Goal: Transaction & Acquisition: Obtain resource

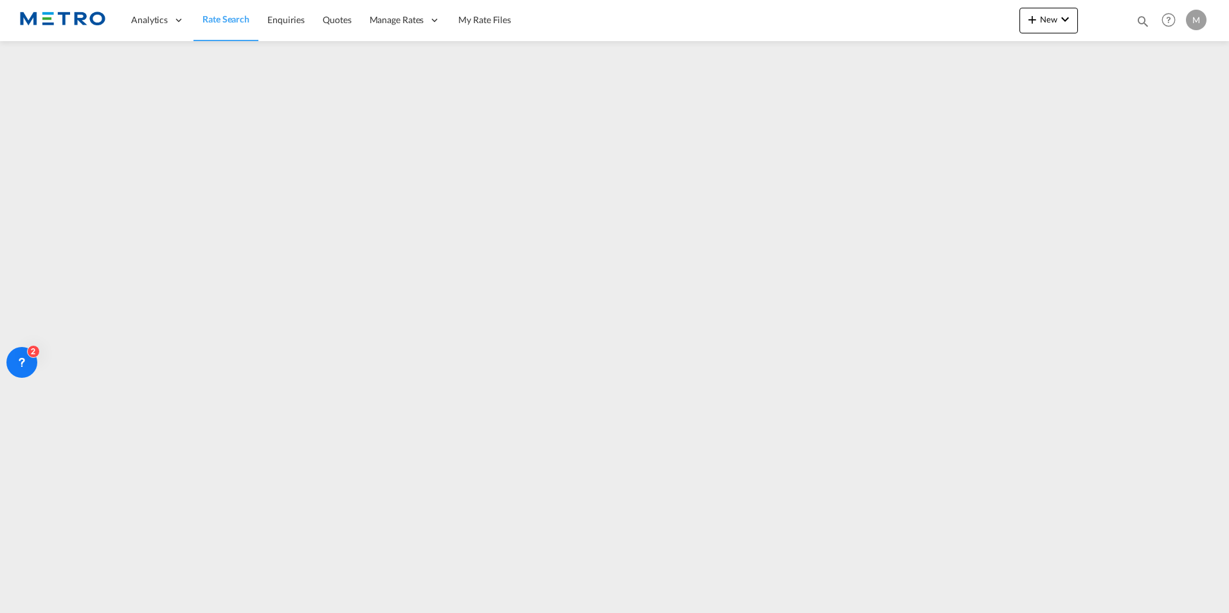
click at [73, 15] on img at bounding box center [62, 20] width 87 height 29
click at [179, 16] on icon at bounding box center [179, 20] width 12 height 12
click at [215, 18] on span "Rate Search" at bounding box center [225, 18] width 47 height 11
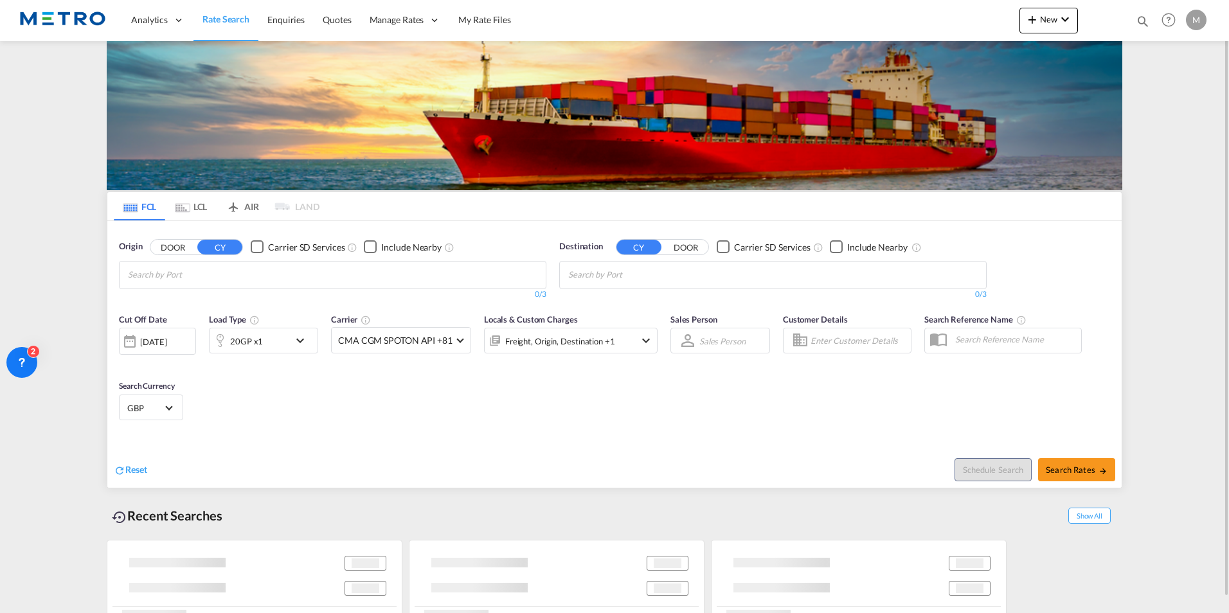
click at [192, 217] on md-tab-item "LCL" at bounding box center [190, 206] width 51 height 28
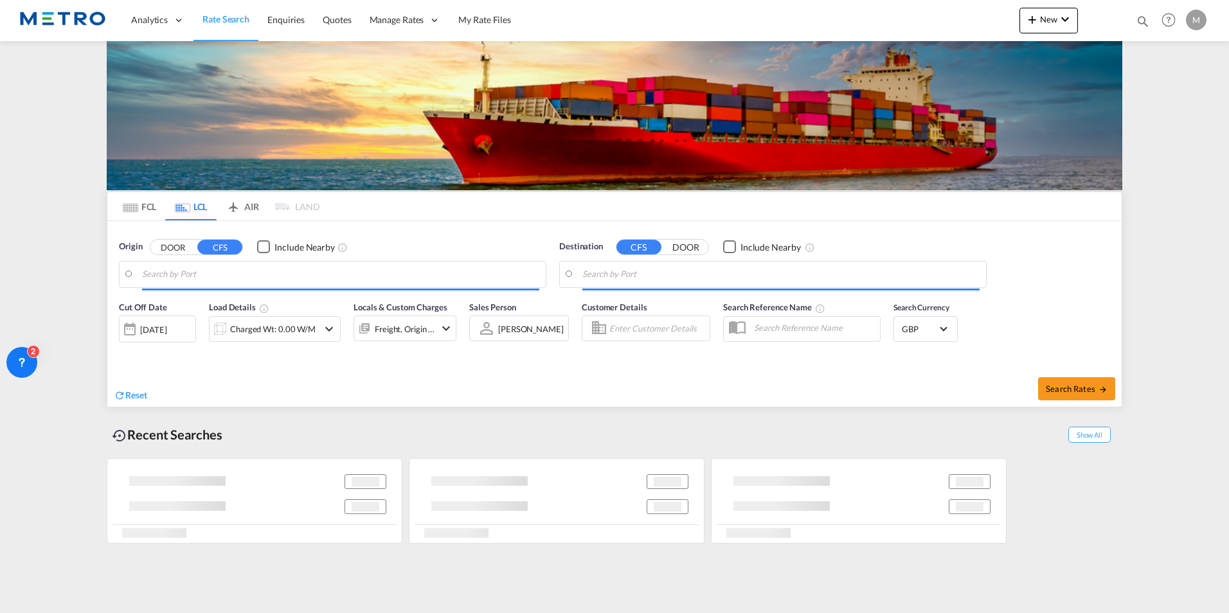
type input "US-46742, [GEOGRAPHIC_DATA], [GEOGRAPHIC_DATA], [US_STATE]"
type input "GB-LE3, [GEOGRAPHIC_DATA]"
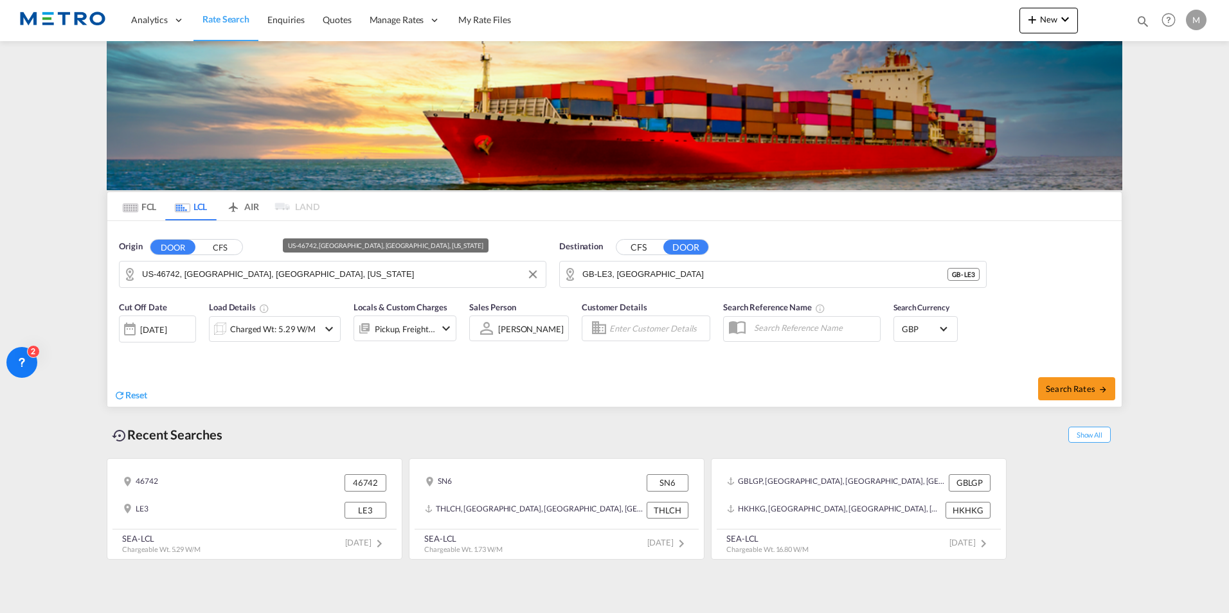
drag, startPoint x: 300, startPoint y: 283, endPoint x: 403, endPoint y: 276, distance: 103.0
click at [301, 282] on input "US-46742, [GEOGRAPHIC_DATA], [GEOGRAPHIC_DATA], [US_STATE]" at bounding box center [340, 274] width 397 height 19
click at [540, 277] on button "Clear Input" at bounding box center [532, 274] width 19 height 19
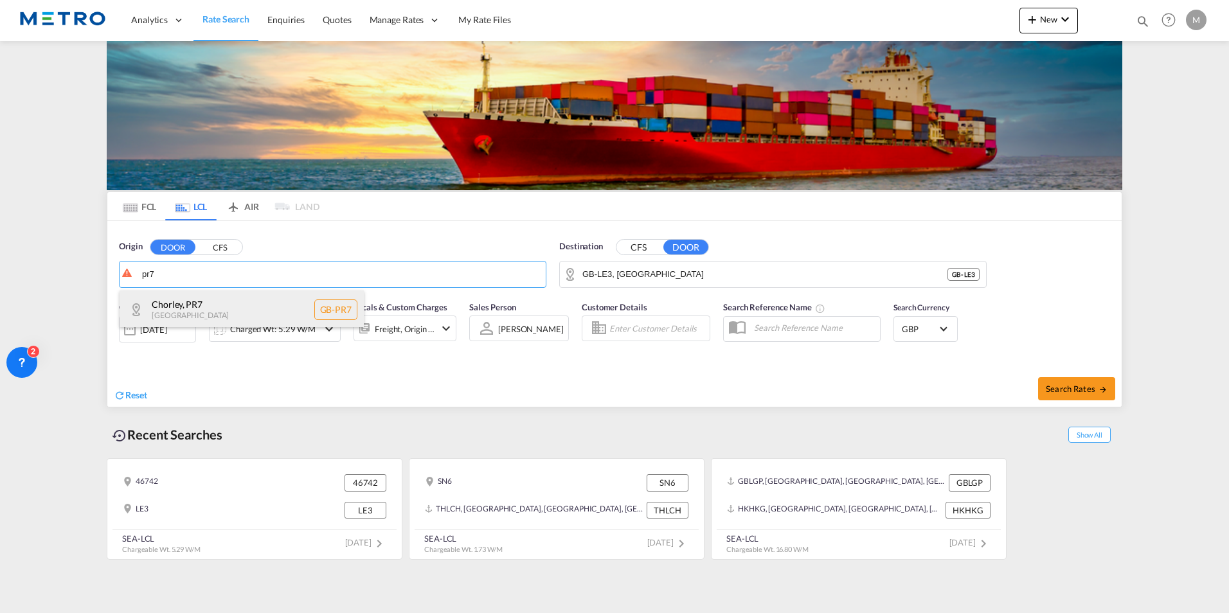
click at [164, 320] on div "Chorley , PR7 [GEOGRAPHIC_DATA] [GEOGRAPHIC_DATA]-PR7" at bounding box center [242, 309] width 244 height 39
type input "GB-PR7, Chorley"
click at [636, 252] on button "CFS" at bounding box center [638, 247] width 45 height 15
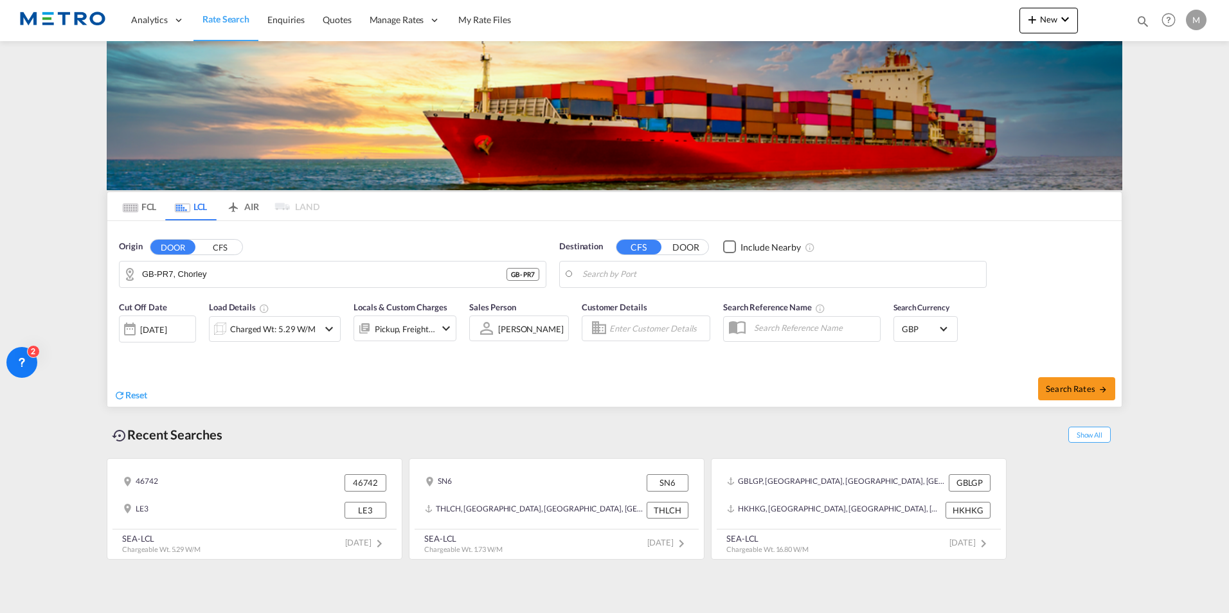
click at [679, 268] on body "Analytics Reports Dashboard Rate Search Enquiries Quotes" at bounding box center [614, 306] width 1229 height 613
drag, startPoint x: 679, startPoint y: 268, endPoint x: 636, endPoint y: 278, distance: 44.1
click at [758, 274] on body "Analytics Reports Dashboard Rate Search Enquiries Quotes" at bounding box center [614, 306] width 1229 height 613
click at [695, 306] on div "Chatto gram [GEOGRAPHIC_DATA] BDCGP" at bounding box center [682, 309] width 244 height 39
type input "Chattogram, BDCGP"
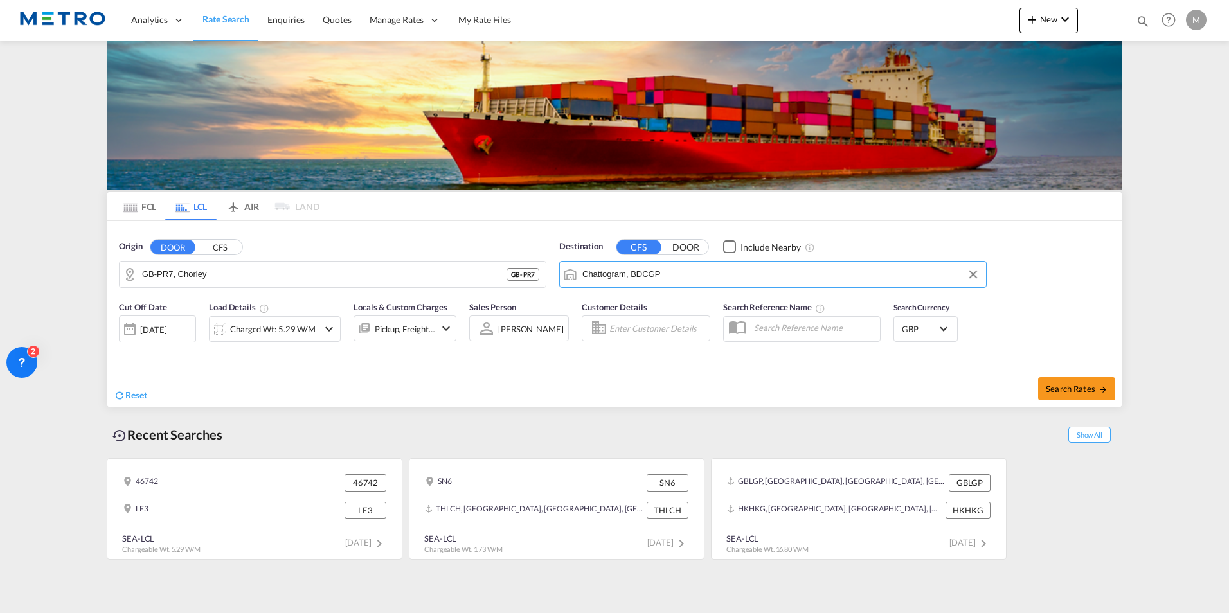
click at [263, 317] on div "Charged Wt: 5.29 W/M" at bounding box center [263, 329] width 109 height 26
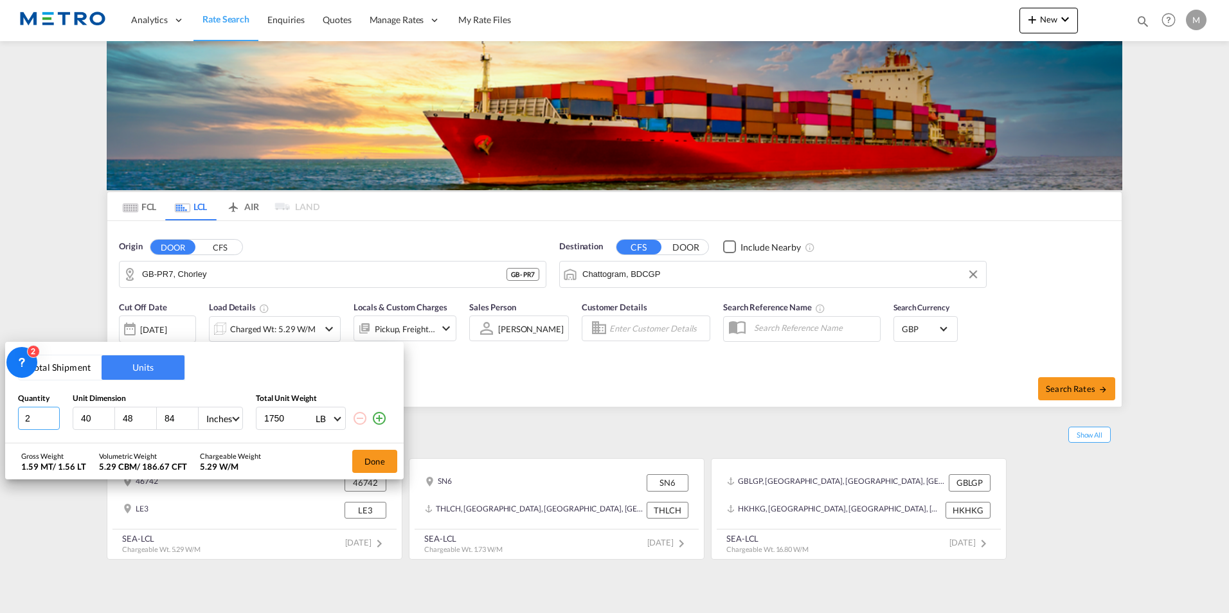
drag, startPoint x: 37, startPoint y: 416, endPoint x: 0, endPoint y: 428, distance: 39.2
click at [0, 428] on html "Analytics Reports Dashboard Rate Search Enquiries Quotes" at bounding box center [614, 306] width 1229 height 613
type input "1"
click at [229, 419] on div "Inches" at bounding box center [219, 419] width 26 height 11
click at [242, 388] on md-option "CMS" at bounding box center [239, 388] width 87 height 31
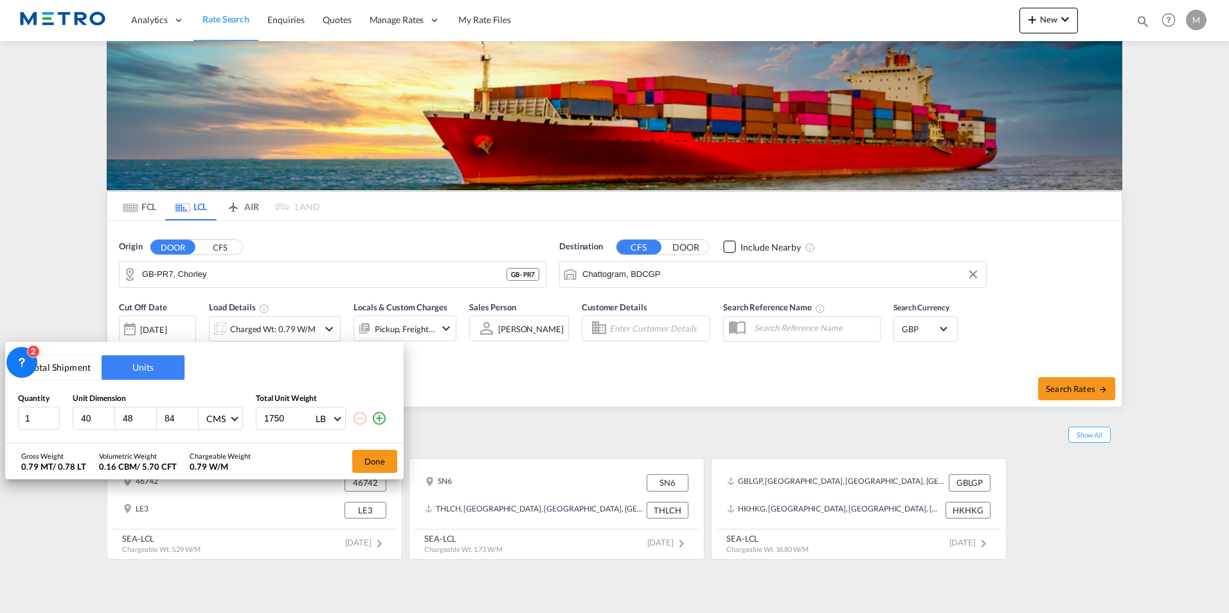
click at [93, 420] on input "40" at bounding box center [97, 419] width 35 height 12
type input "4"
type input "01"
click at [89, 415] on input "4" at bounding box center [97, 419] width 35 height 12
drag, startPoint x: 91, startPoint y: 420, endPoint x: 48, endPoint y: 423, distance: 43.2
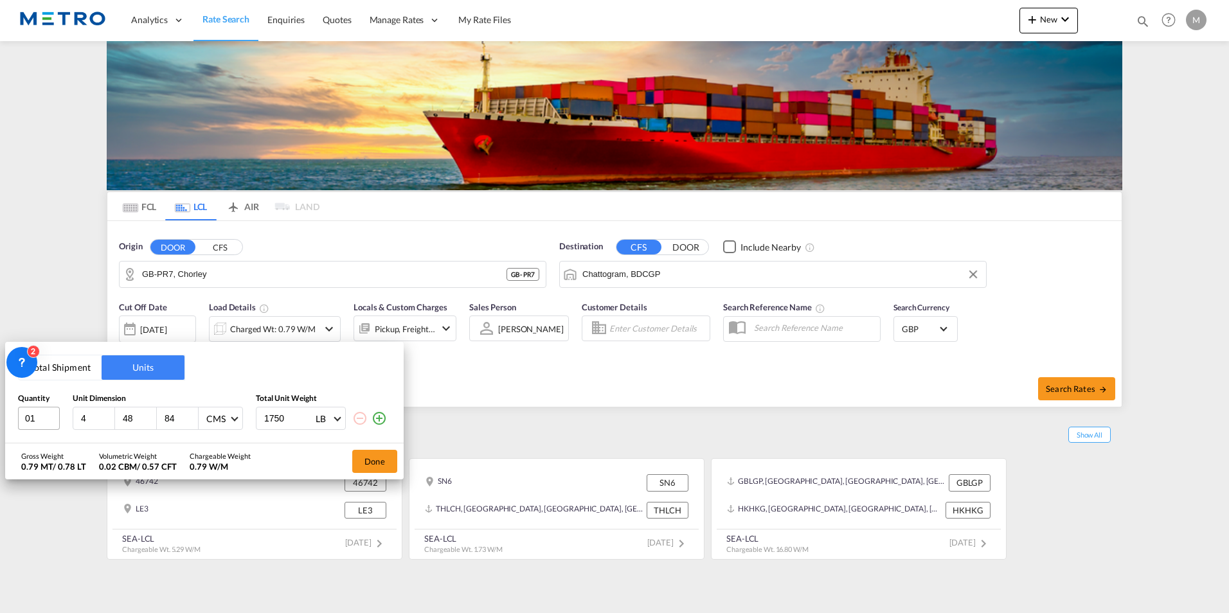
click at [48, 423] on div "01 4 48 84 CMS 1750 LB KG LB" at bounding box center [204, 418] width 373 height 23
type input "160"
type input "80"
click at [319, 418] on div "LB" at bounding box center [321, 419] width 10 height 11
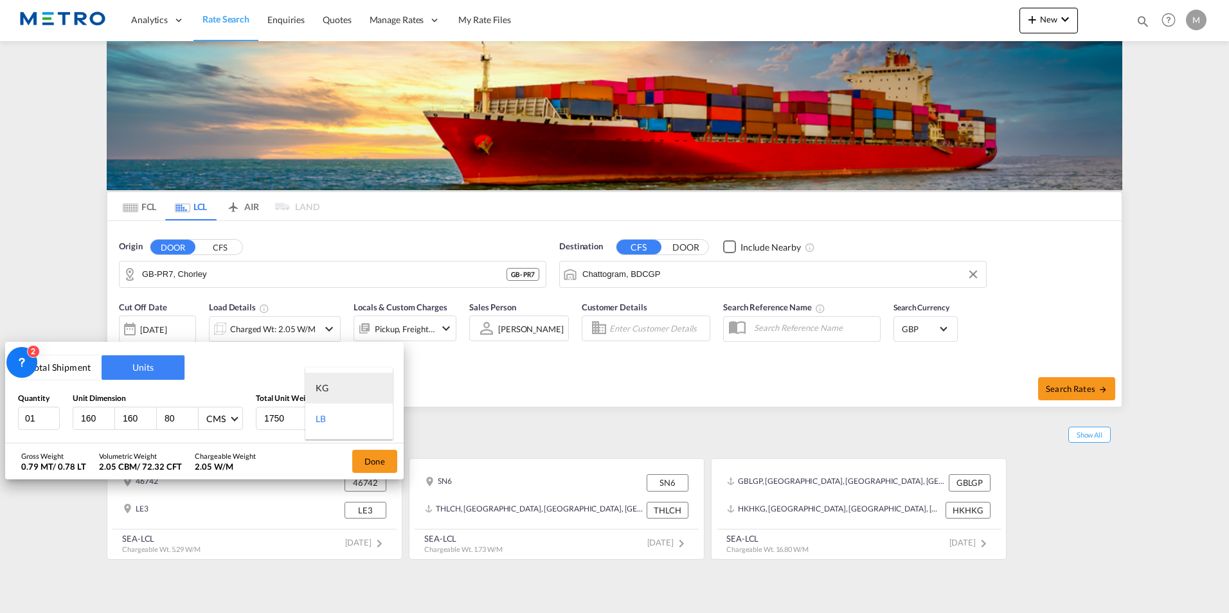
click at [344, 395] on md-option "KG" at bounding box center [348, 388] width 87 height 31
drag, startPoint x: 278, startPoint y: 432, endPoint x: 289, endPoint y: 423, distance: 13.7
click at [287, 424] on div "Total Shipment Units Quantity Unit Dimension Total Unit Weight 01 160 160 80 CM…" at bounding box center [204, 393] width 398 height 102
type input "1"
type input "750"
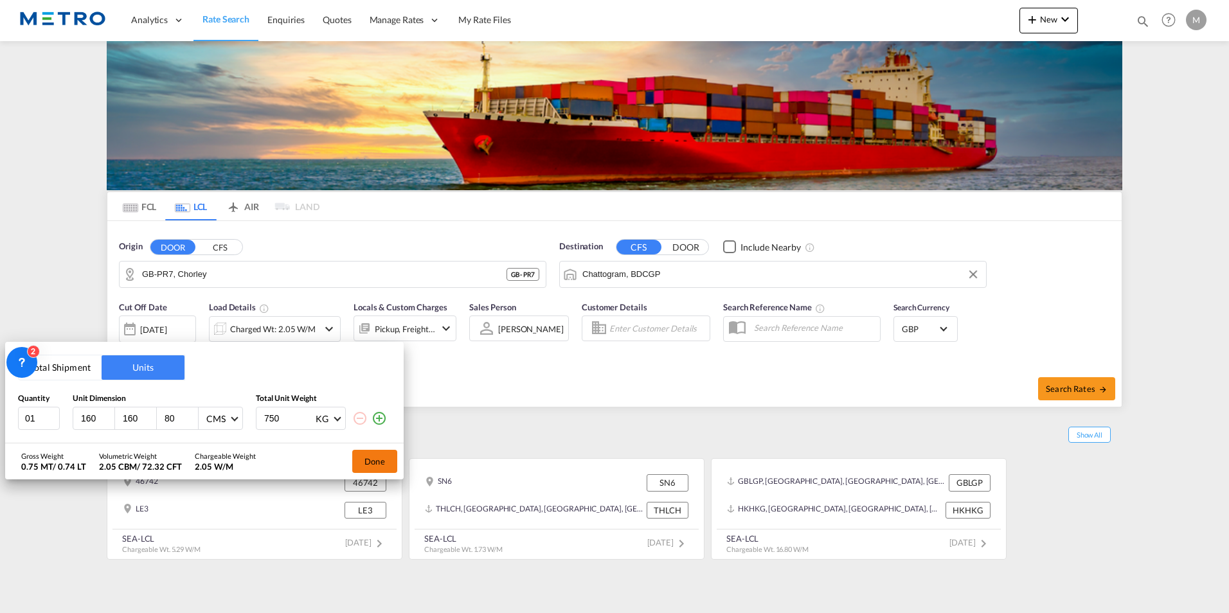
click at [368, 460] on button "Done" at bounding box center [374, 461] width 45 height 23
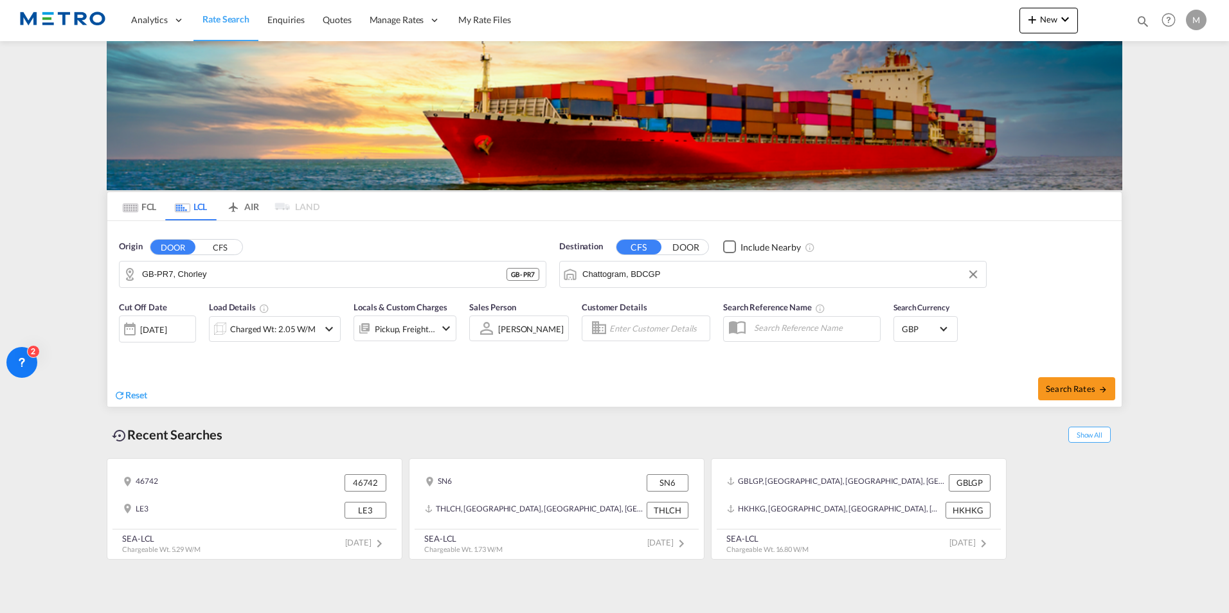
click at [1076, 400] on div "Search Rates" at bounding box center [870, 388] width 504 height 37
click at [1087, 392] on span "Search Rates" at bounding box center [1077, 389] width 62 height 10
type input "PR7 to BDCGP / [DATE]"
